Goal: Information Seeking & Learning: Learn about a topic

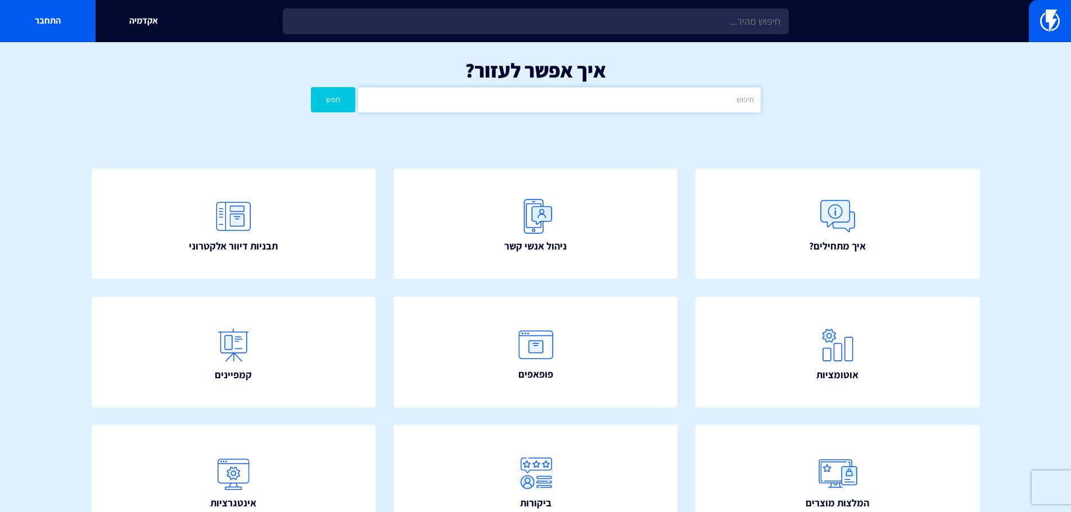
click at [601, 105] on input "text" at bounding box center [559, 99] width 402 height 25
type input "פיקסל"
click at [311, 87] on button "חפש" at bounding box center [333, 99] width 45 height 25
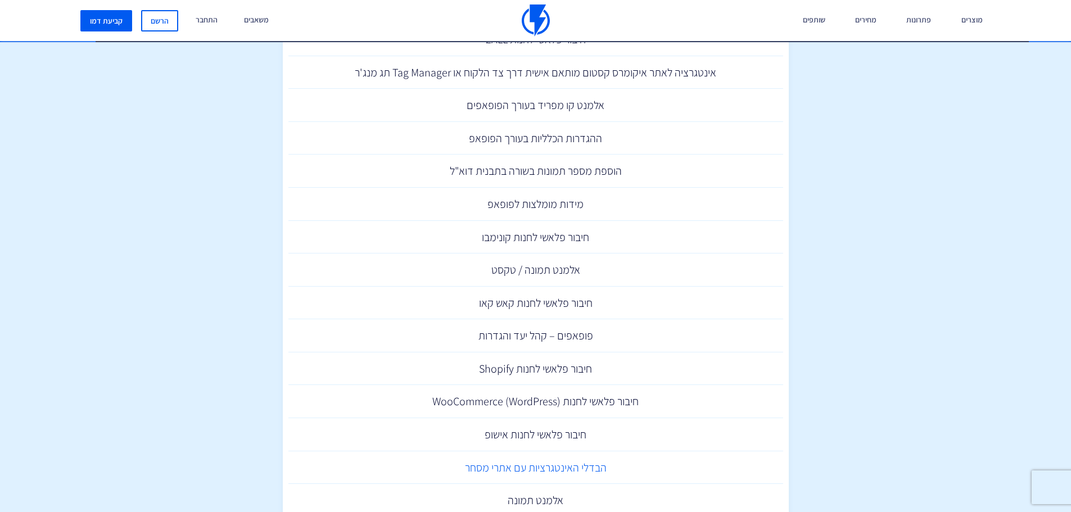
scroll to position [393, 0]
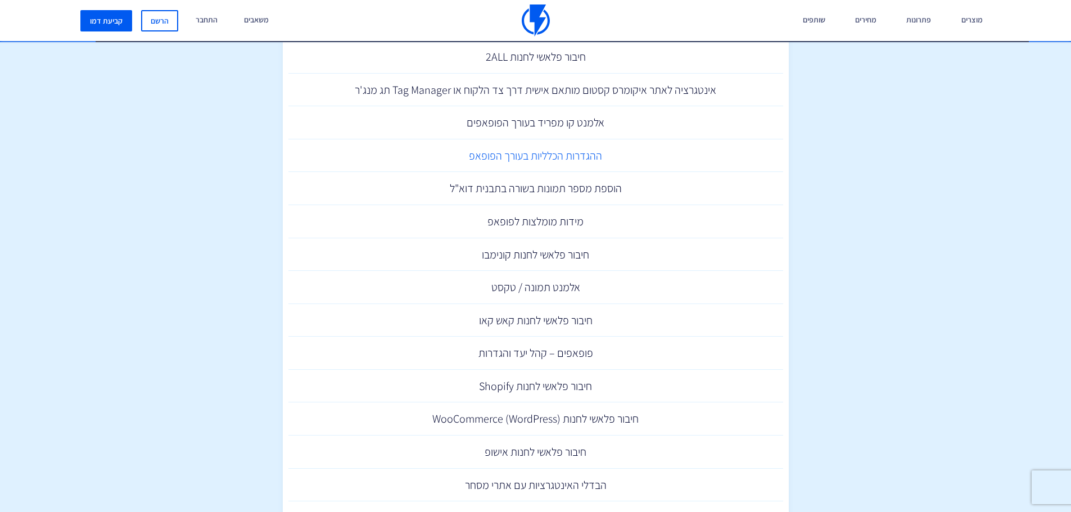
click at [516, 157] on link "ההגדרות הכלליות בעורך הפופאפ" at bounding box center [536, 155] width 495 height 33
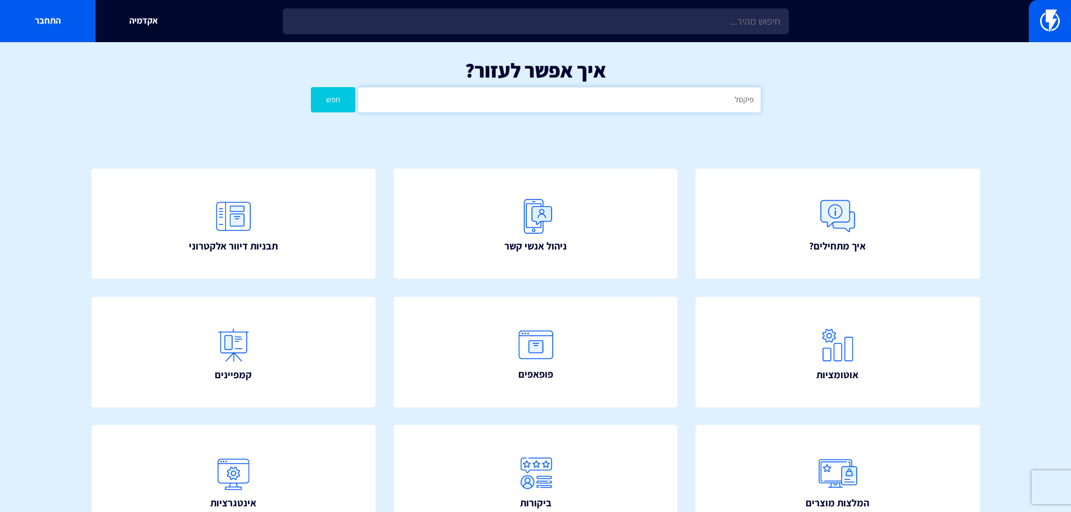
click at [620, 99] on input "פיקסל" at bounding box center [559, 99] width 402 height 25
type input "פייסבוק"
click at [311, 87] on button "חפש" at bounding box center [333, 99] width 45 height 25
